Goal: Transaction & Acquisition: Purchase product/service

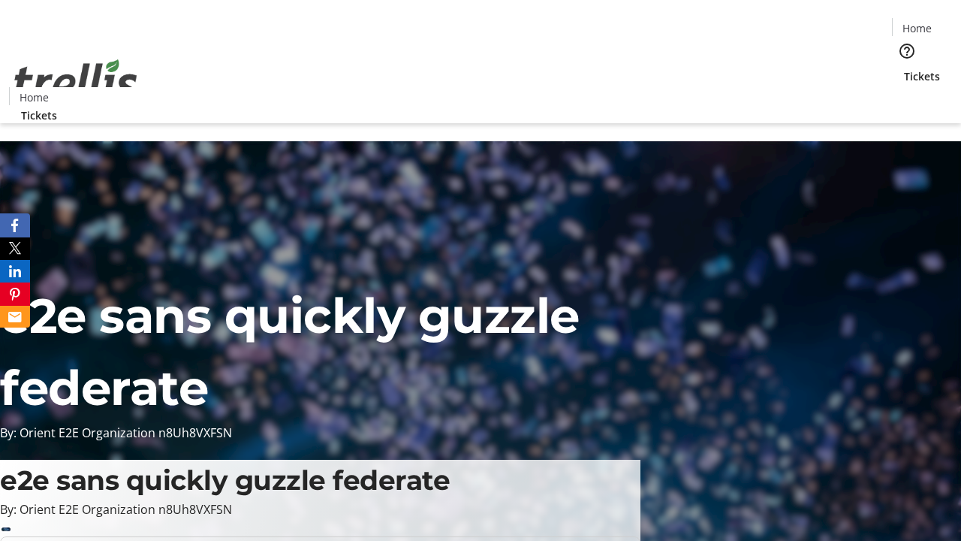
click at [904, 68] on span "Tickets" at bounding box center [922, 76] width 36 height 16
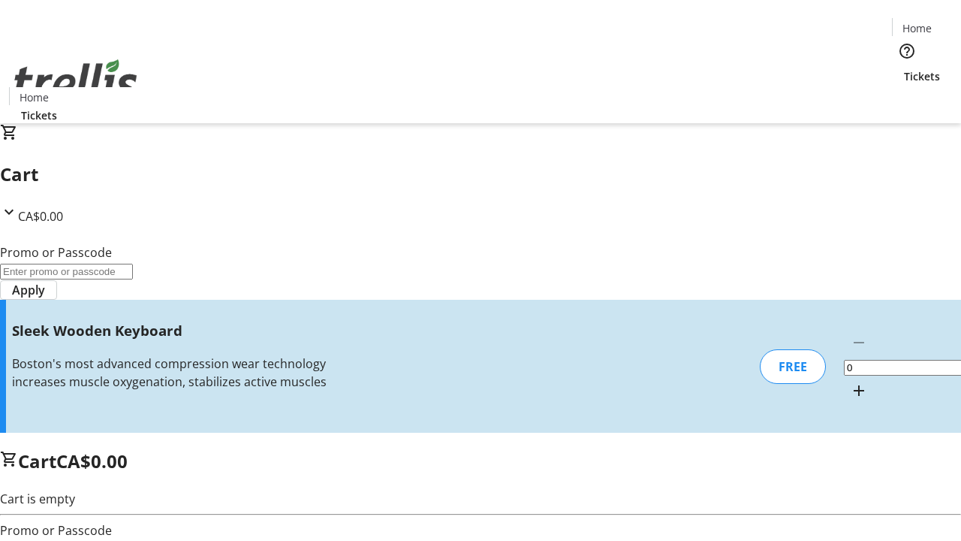
click at [850, 381] on mat-icon "Increment by one" at bounding box center [859, 390] width 18 height 18
type input "1"
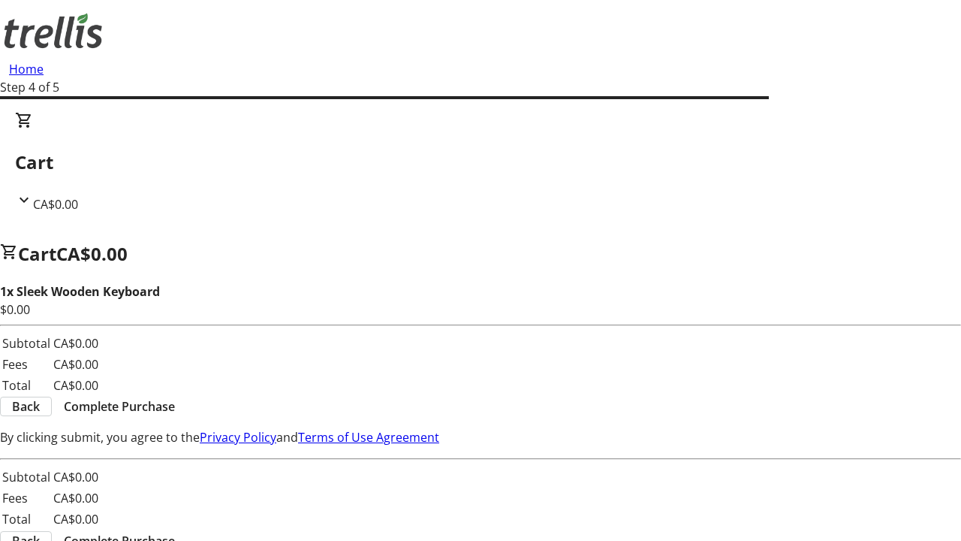
click at [175, 397] on span "Complete Purchase" at bounding box center [119, 406] width 111 height 18
